Goal: Information Seeking & Learning: Find specific fact

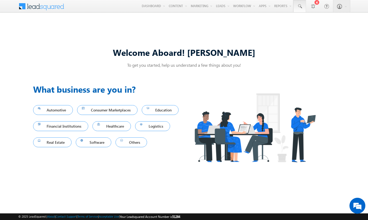
click at [299, 6] on span at bounding box center [299, 6] width 5 height 5
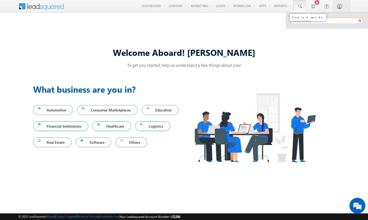
type input "8903854812"
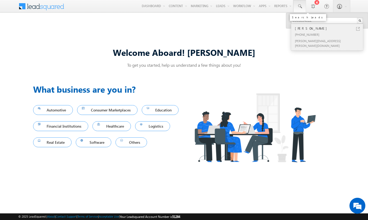
click at [329, 28] on div "[PERSON_NAME]" at bounding box center [328, 28] width 71 height 6
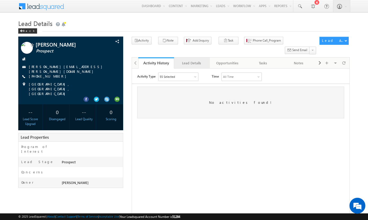
click at [191, 60] on div "Lead Details" at bounding box center [191, 63] width 27 height 6
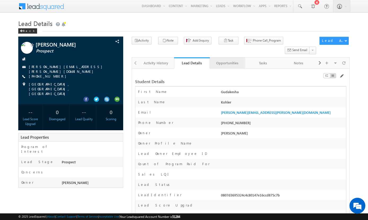
click at [227, 60] on div "Opportunities" at bounding box center [227, 63] width 27 height 6
